Goal: Check status: Check status

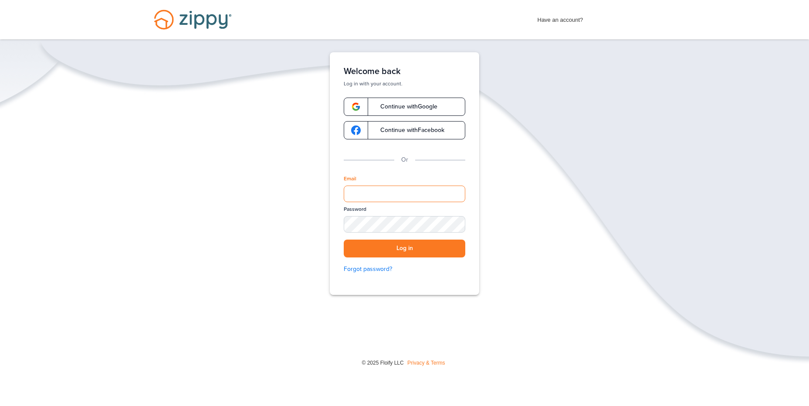
click at [377, 192] on input "Email" at bounding box center [405, 194] width 122 height 17
type input "**********"
click at [344, 240] on button "Log in" at bounding box center [405, 249] width 122 height 18
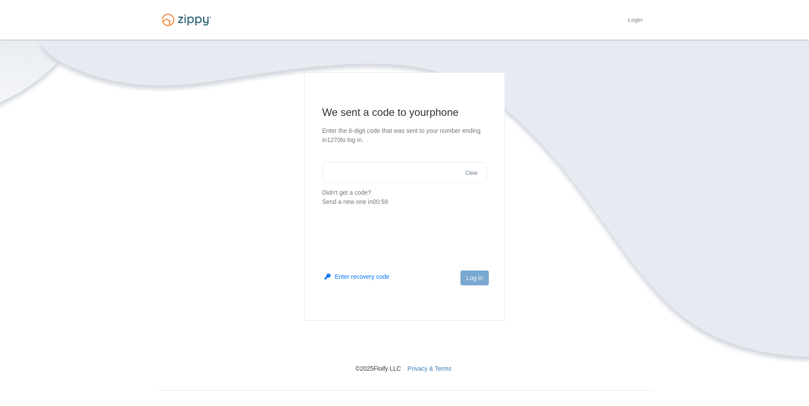
click at [410, 170] on input "text" at bounding box center [404, 172] width 165 height 21
click at [407, 170] on input "text" at bounding box center [404, 172] width 165 height 21
type input "******"
click at [465, 279] on button "Log in" at bounding box center [475, 278] width 28 height 15
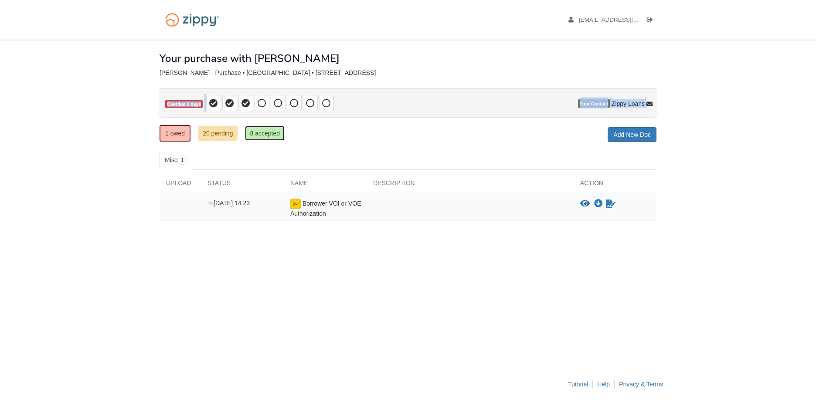
click at [266, 132] on link "8 accepted" at bounding box center [265, 133] width 40 height 15
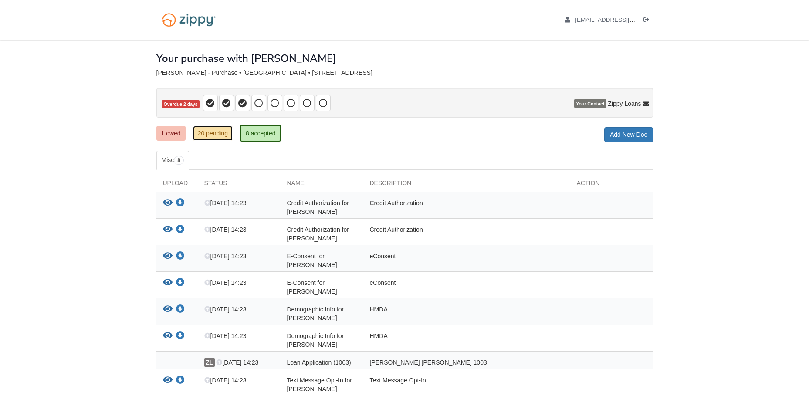
click at [216, 137] on link "20 pending" at bounding box center [213, 133] width 40 height 15
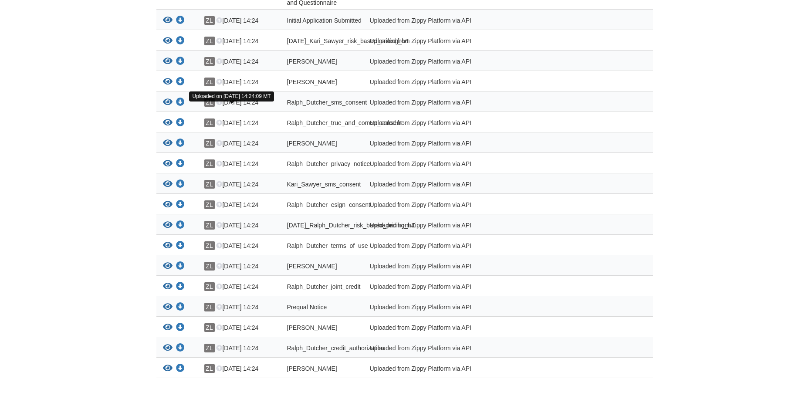
scroll to position [301, 0]
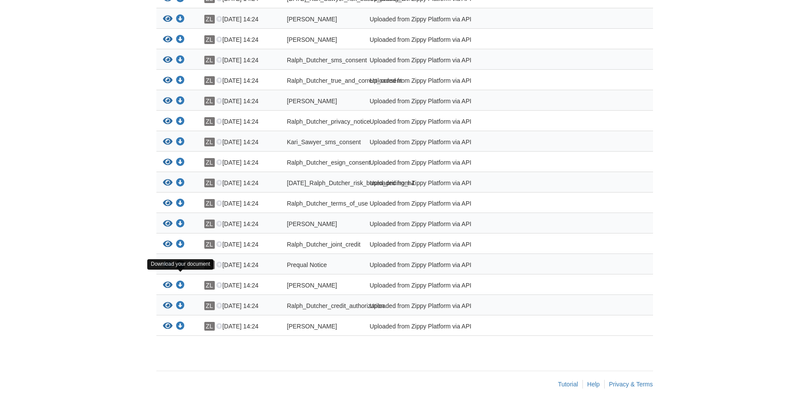
click at [179, 262] on icon "Download Prequal Notice" at bounding box center [180, 265] width 9 height 9
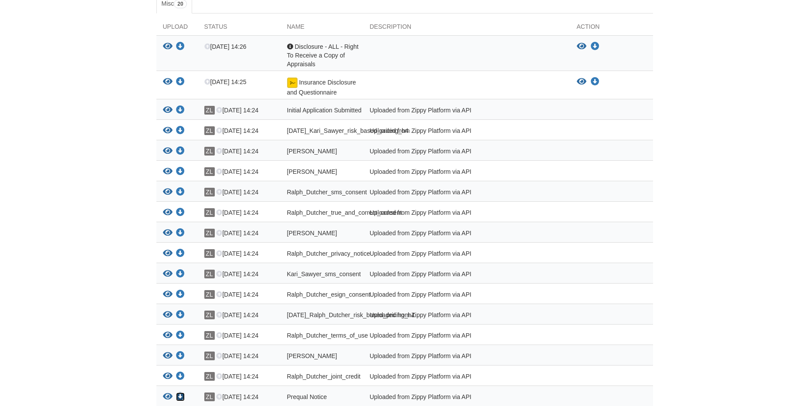
scroll to position [0, 0]
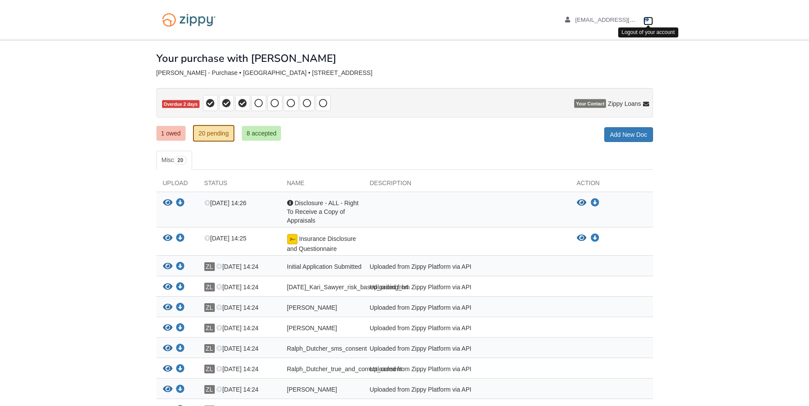
click at [648, 19] on icon "Log out" at bounding box center [647, 20] width 6 height 6
